Goal: Task Accomplishment & Management: Manage account settings

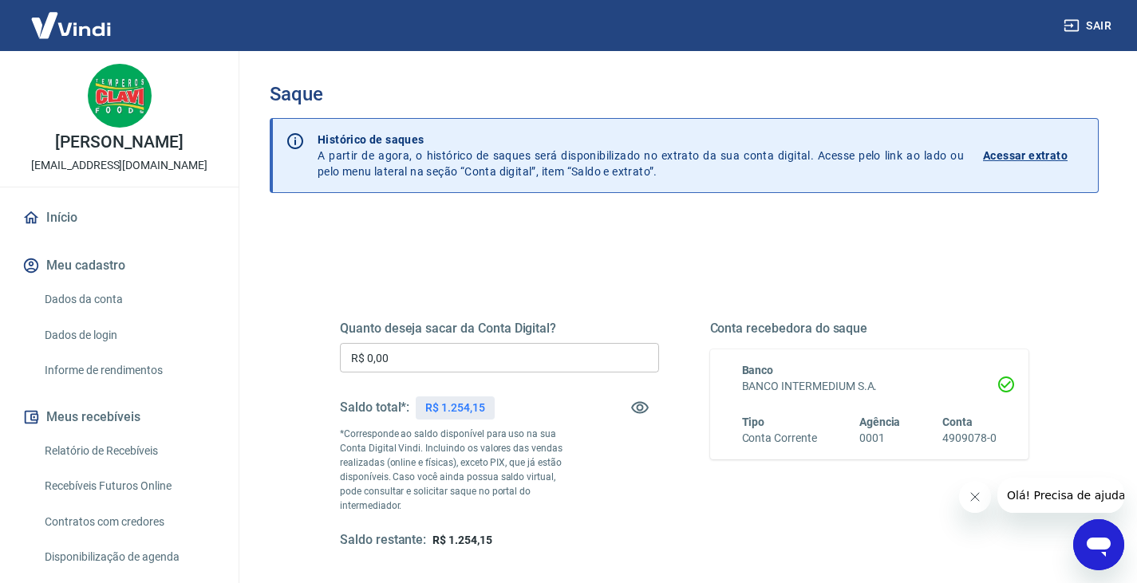
click at [459, 359] on input "R$ 0,00" at bounding box center [499, 358] width 319 height 30
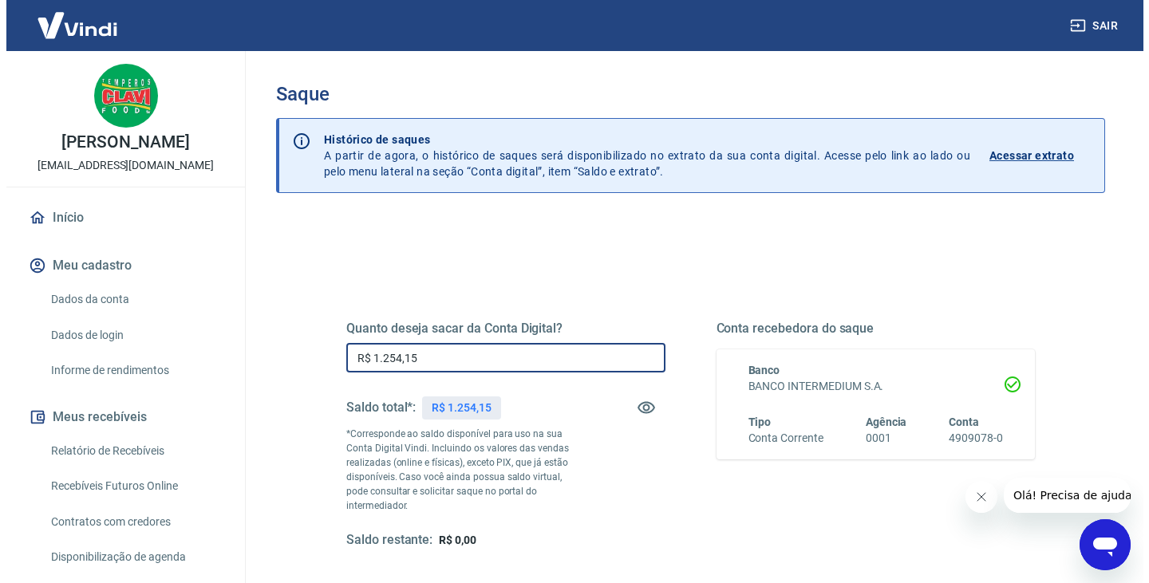
scroll to position [206, 0]
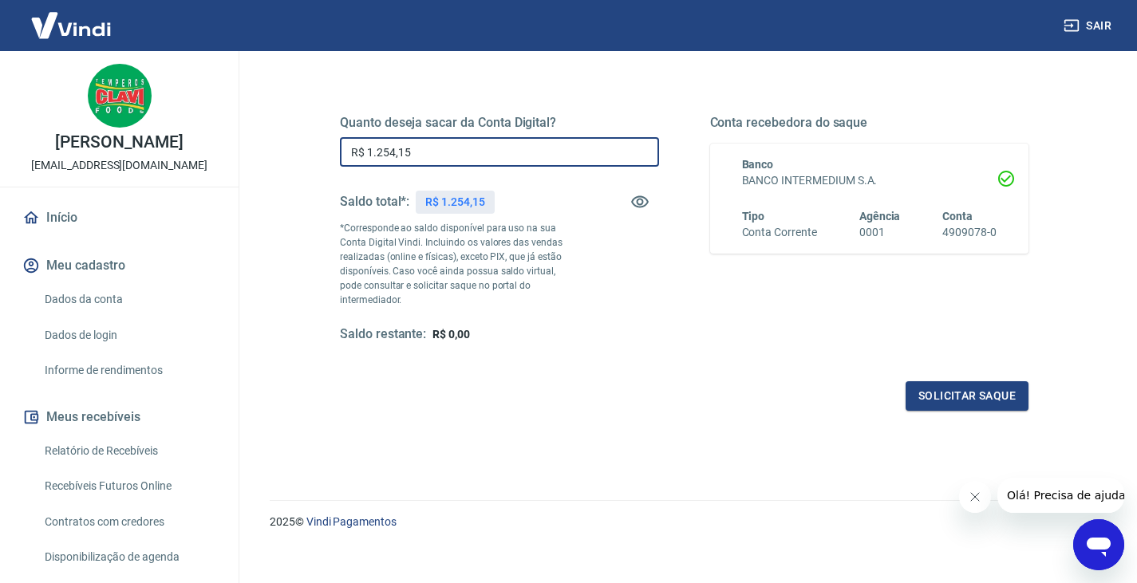
type input "R$ 1.254,15"
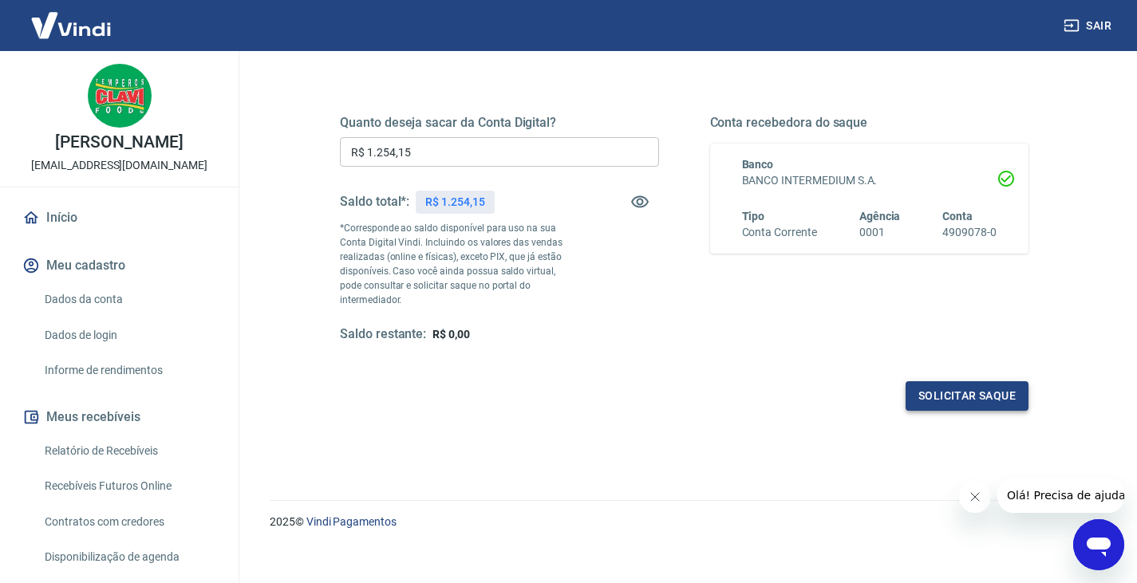
click at [940, 381] on button "Solicitar saque" at bounding box center [966, 396] width 123 height 30
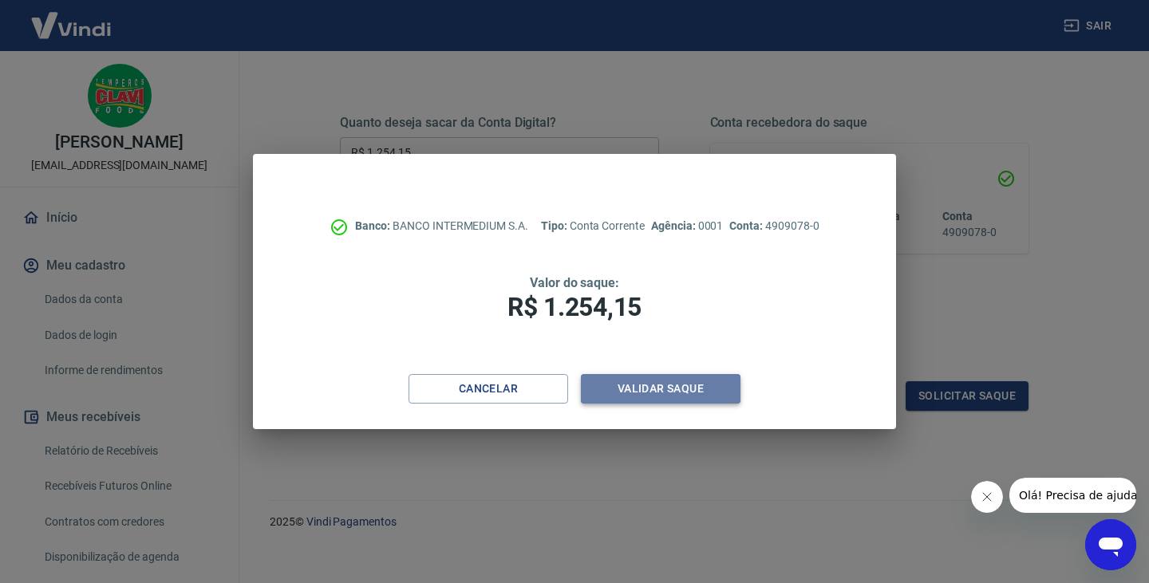
click at [678, 395] on button "Validar saque" at bounding box center [661, 389] width 160 height 30
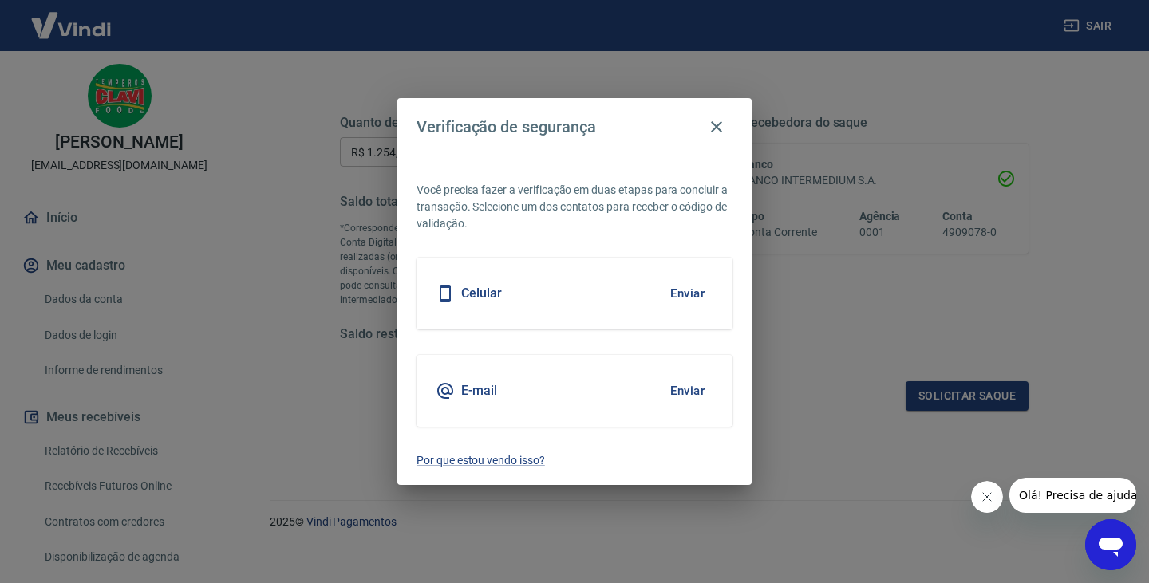
click at [688, 388] on button "Enviar" at bounding box center [687, 391] width 52 height 34
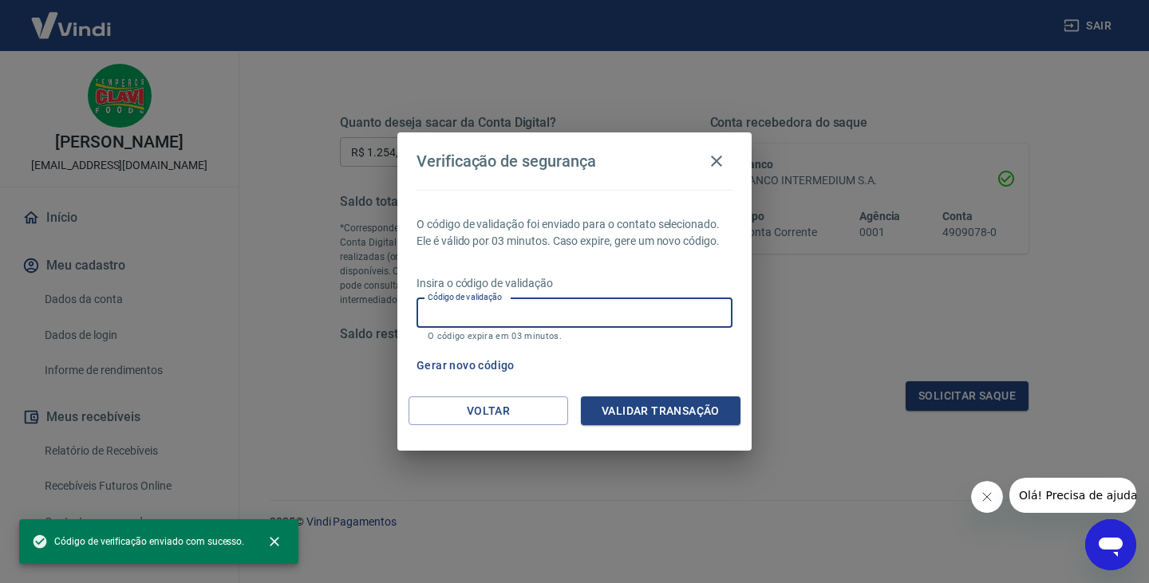
click at [647, 311] on input "Código de validação" at bounding box center [574, 313] width 316 height 30
paste input "263160"
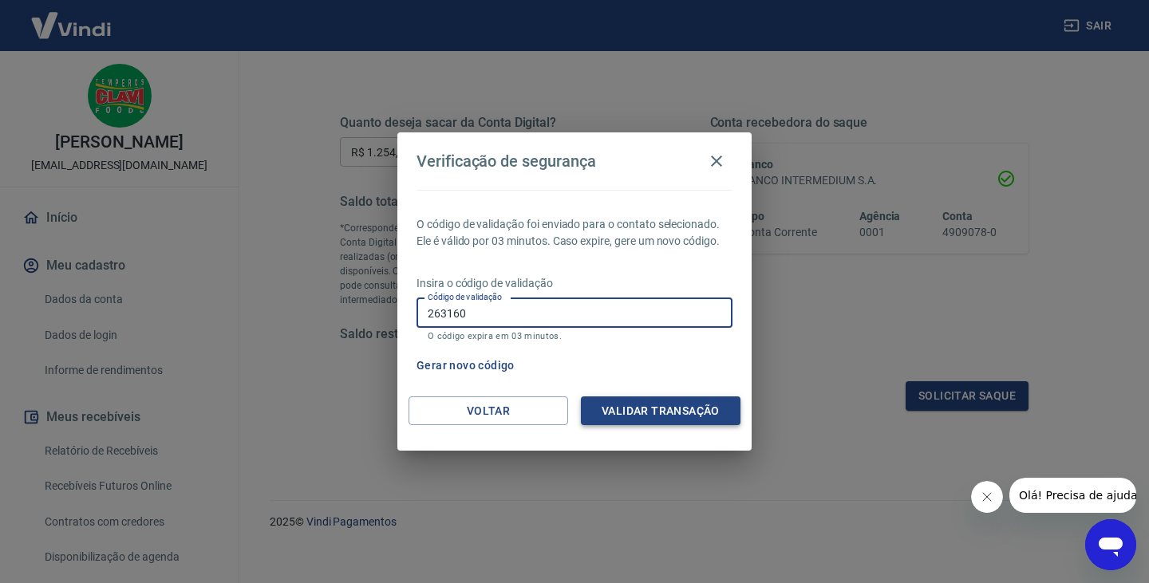
type input "263160"
click at [659, 407] on button "Validar transação" at bounding box center [661, 411] width 160 height 30
